Goal: Task Accomplishment & Management: Manage account settings

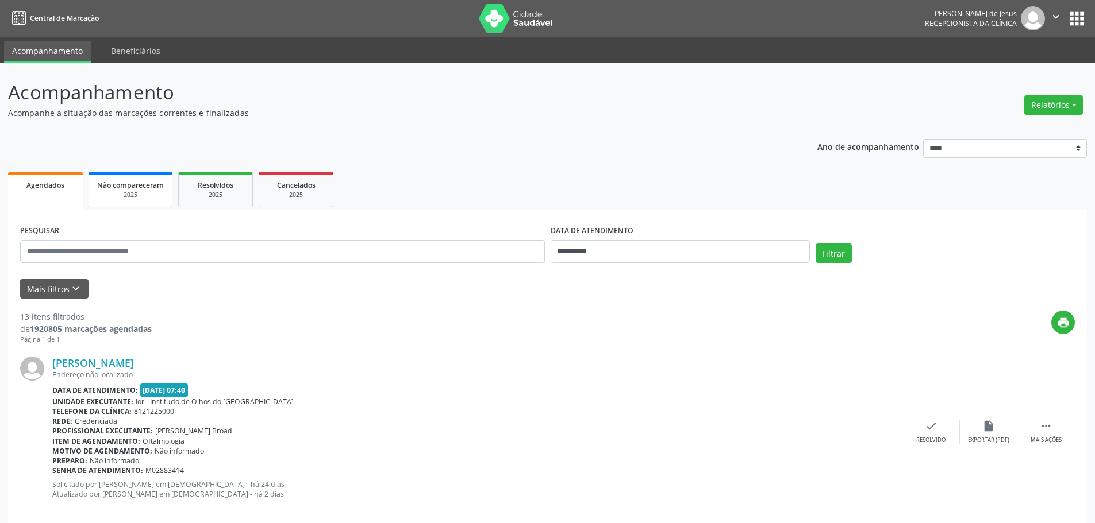
click at [124, 197] on div "2025" at bounding box center [130, 195] width 67 height 9
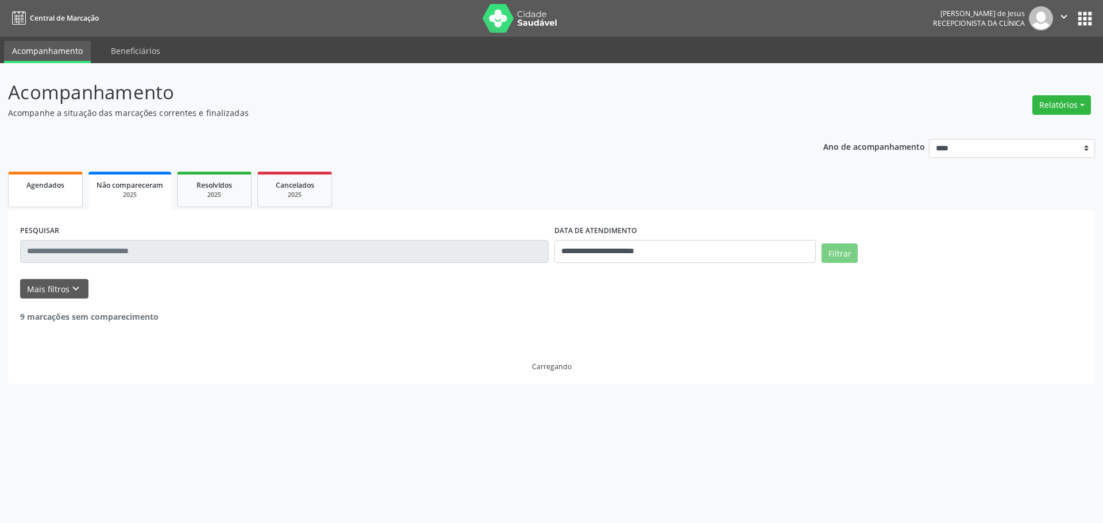
click at [43, 187] on span "Agendados" at bounding box center [45, 185] width 38 height 10
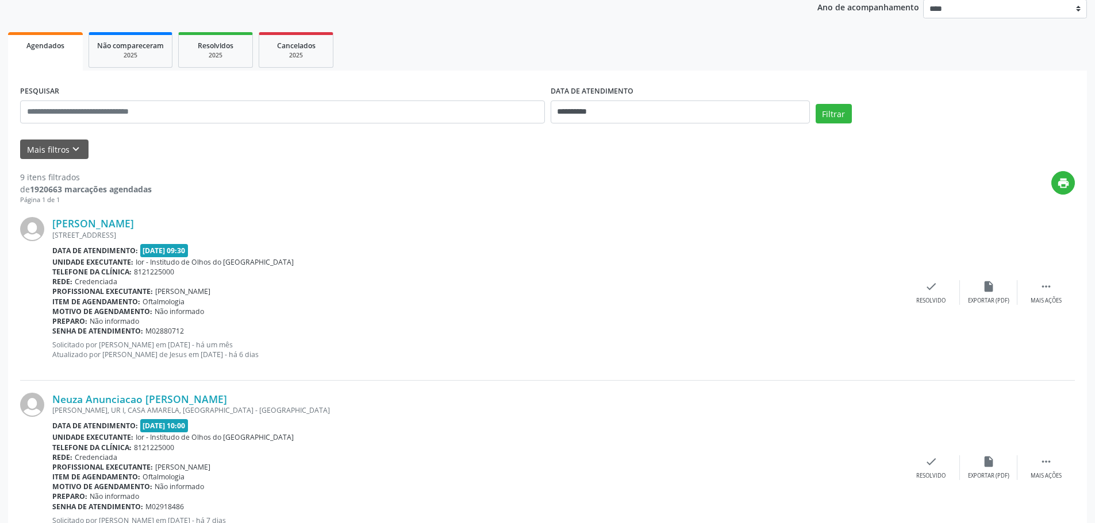
scroll to position [172, 0]
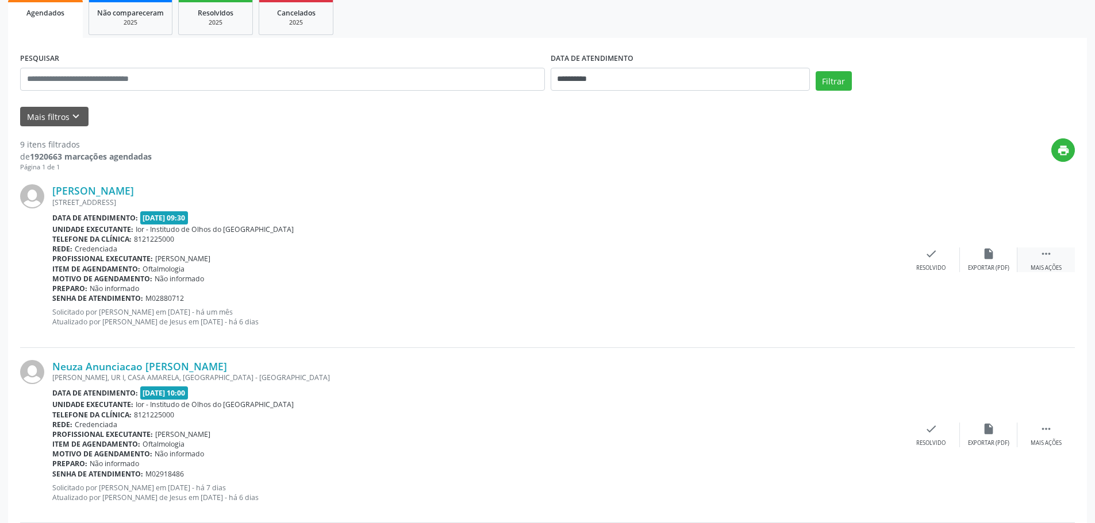
click at [1045, 256] on icon "" at bounding box center [1045, 254] width 13 height 13
click at [992, 255] on icon "alarm_off" at bounding box center [988, 254] width 13 height 13
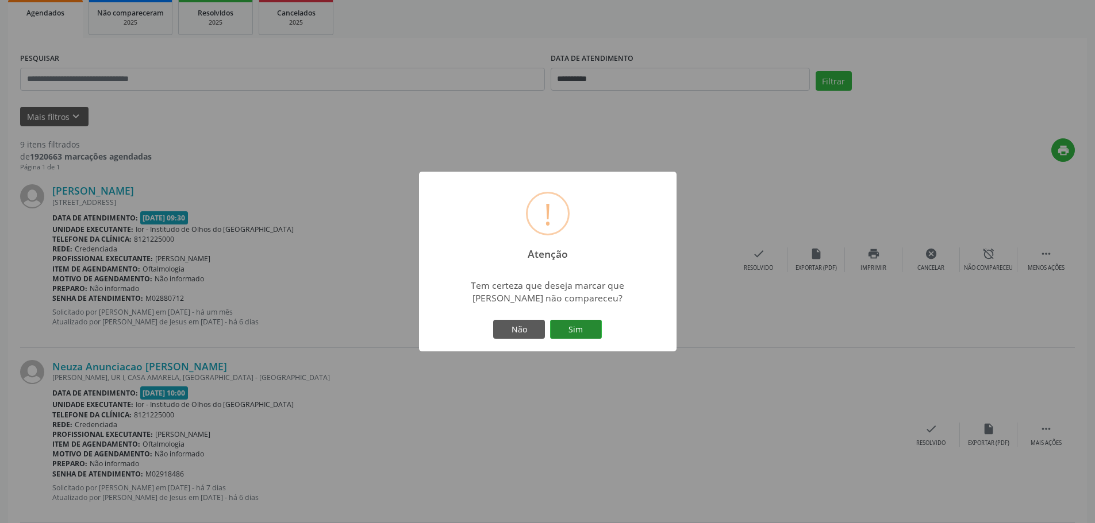
click at [580, 326] on button "Sim" at bounding box center [576, 330] width 52 height 20
click at [548, 320] on button "OK" at bounding box center [548, 330] width 52 height 20
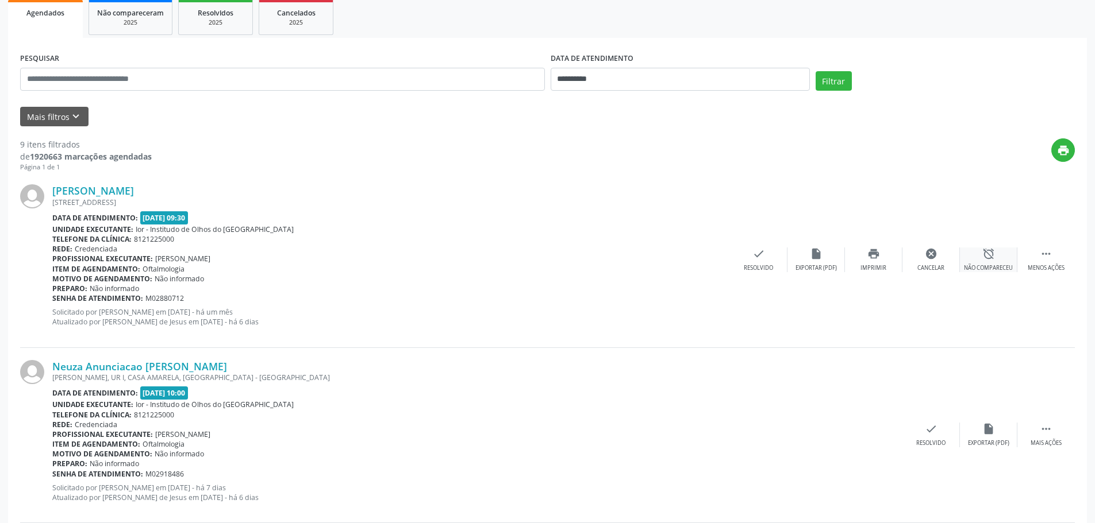
click at [981, 258] on div "alarm_off Não compareceu" at bounding box center [988, 260] width 57 height 25
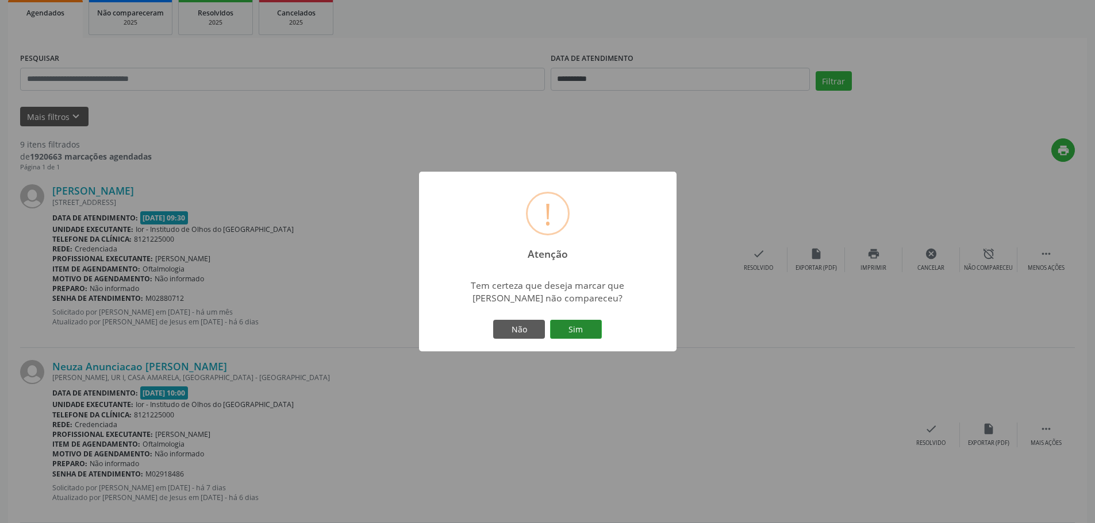
click at [577, 328] on button "Sim" at bounding box center [576, 330] width 52 height 20
click at [546, 323] on button "OK" at bounding box center [548, 330] width 52 height 20
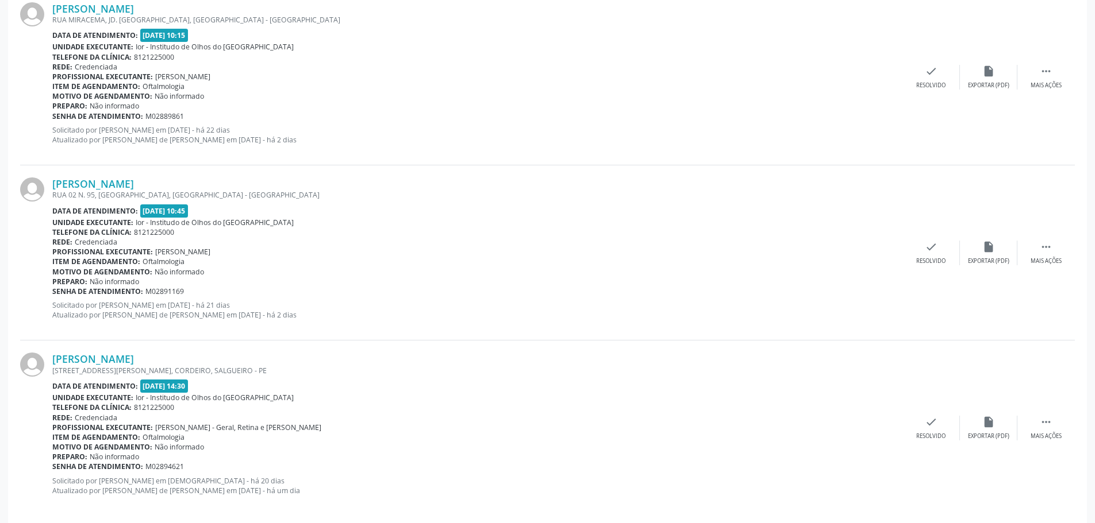
scroll to position [1420, 0]
